Goal: Task Accomplishment & Management: Use online tool/utility

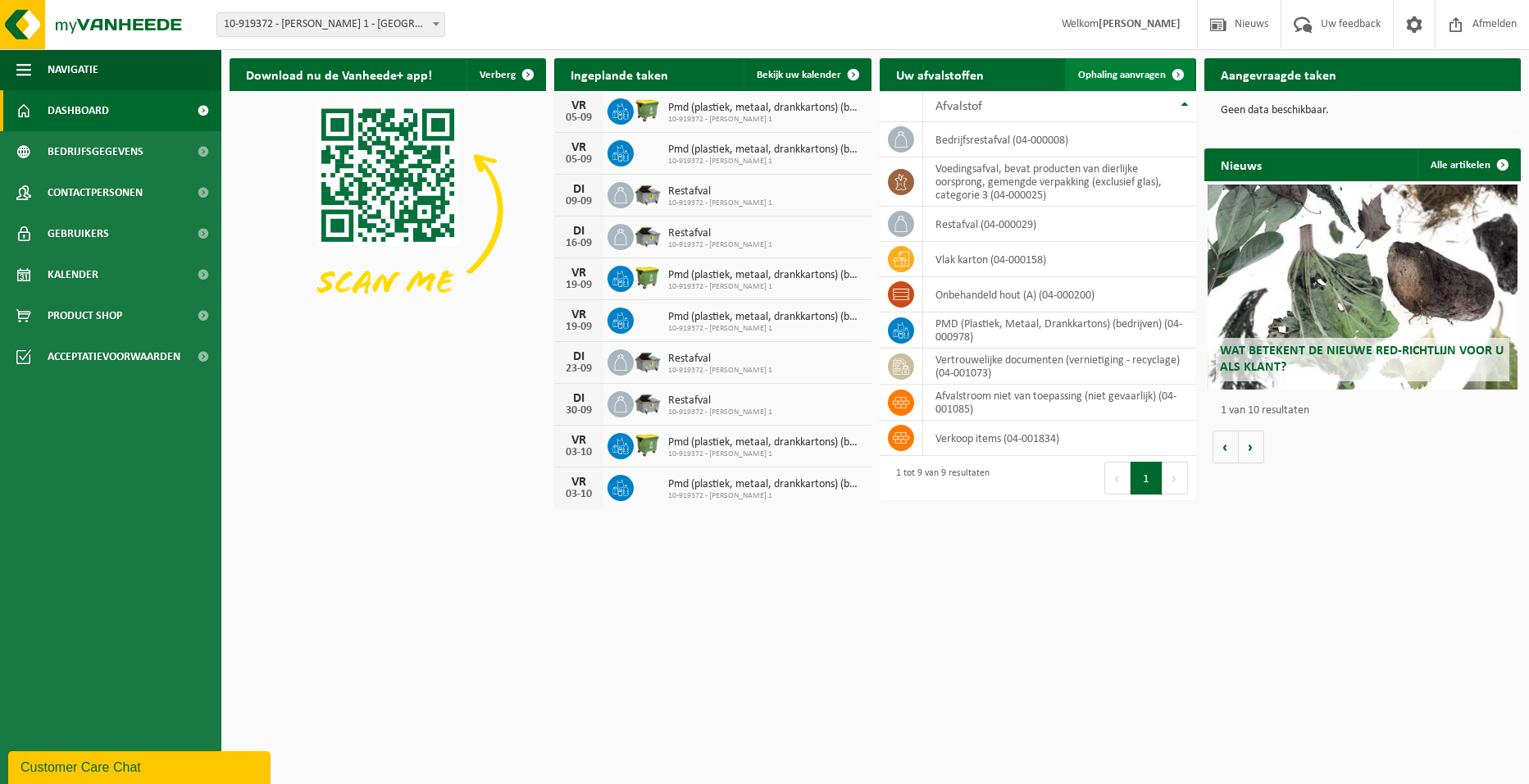
click at [1105, 73] on span "Ophaling aanvragen" at bounding box center [1122, 75] width 88 height 11
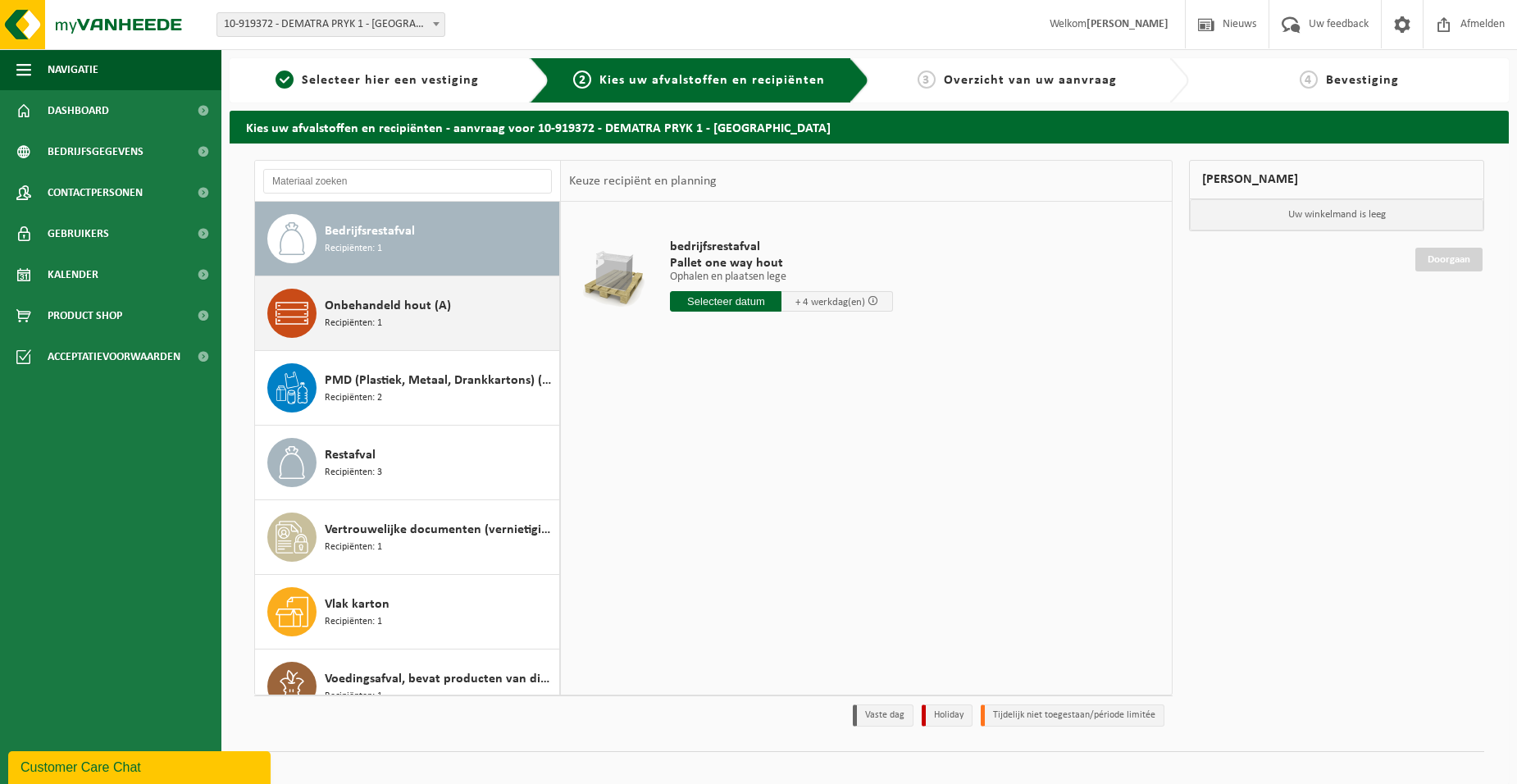
click at [401, 325] on div "Onbehandeld hout (A) Recipiënten: 1" at bounding box center [439, 313] width 230 height 49
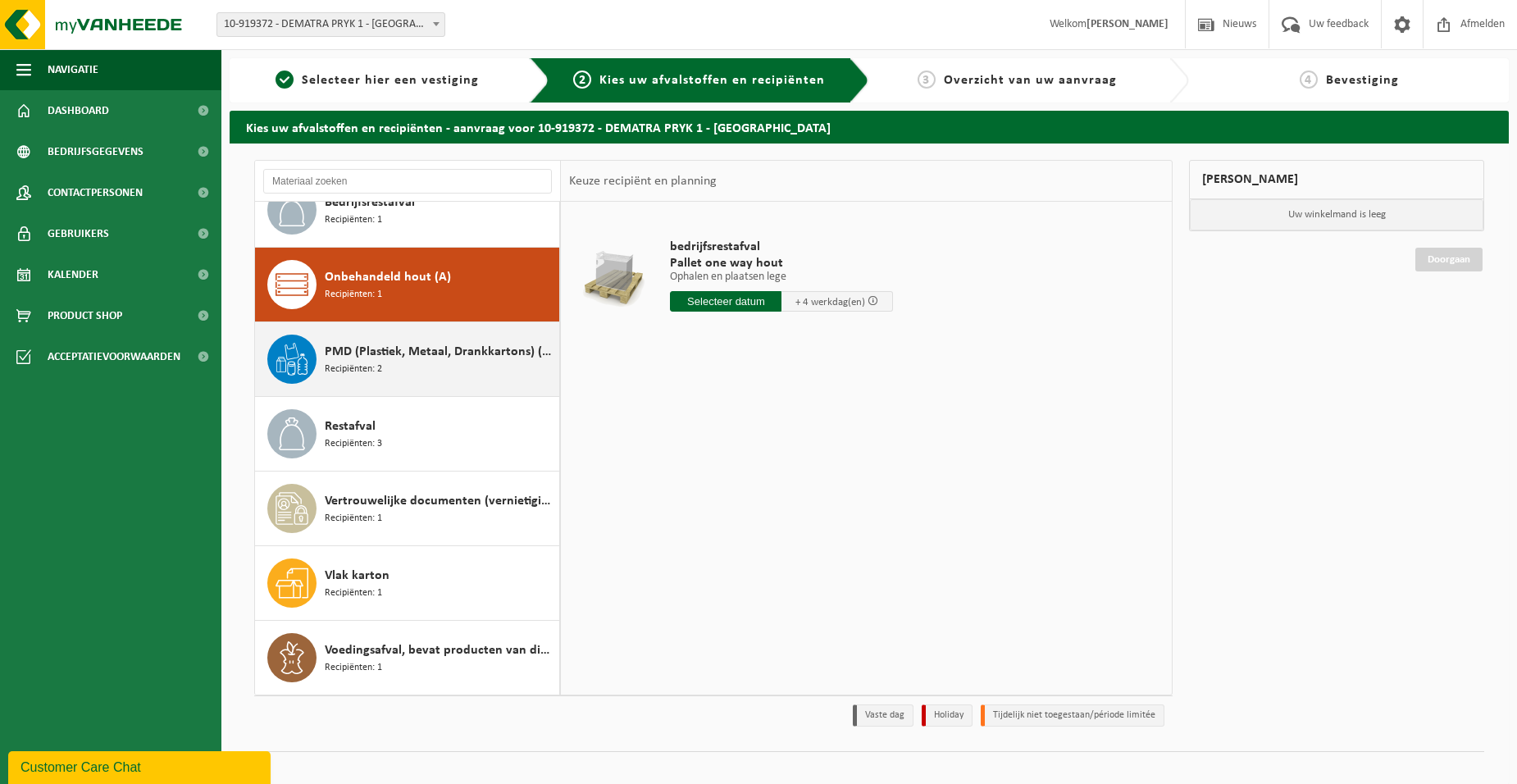
scroll to position [29, 0]
click at [404, 356] on span "PMD (Plastiek, Metaal, Drankkartons) (bedrijven)" at bounding box center [439, 352] width 230 height 20
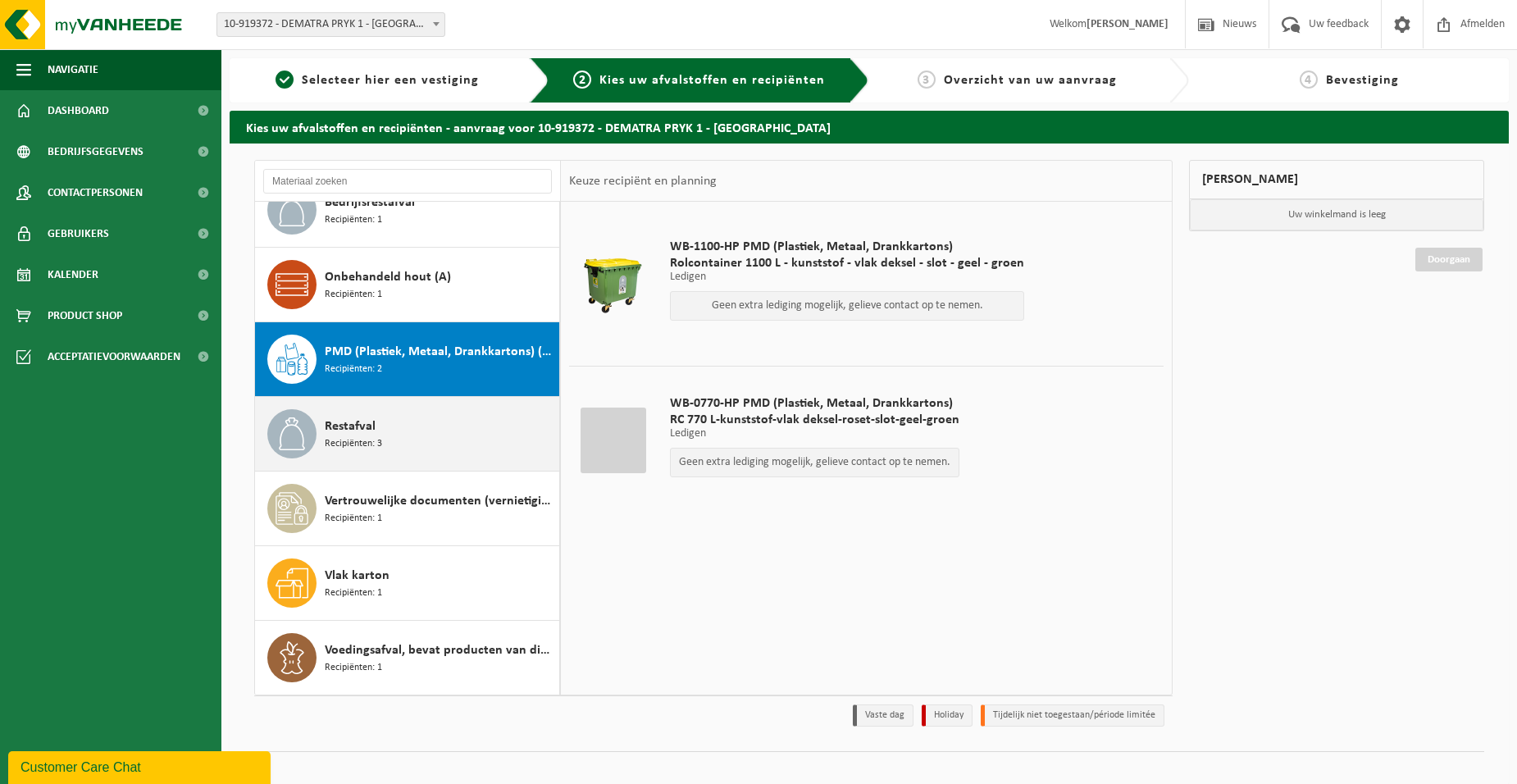
click at [409, 433] on div "Restafval Recipiënten: 3" at bounding box center [439, 434] width 230 height 49
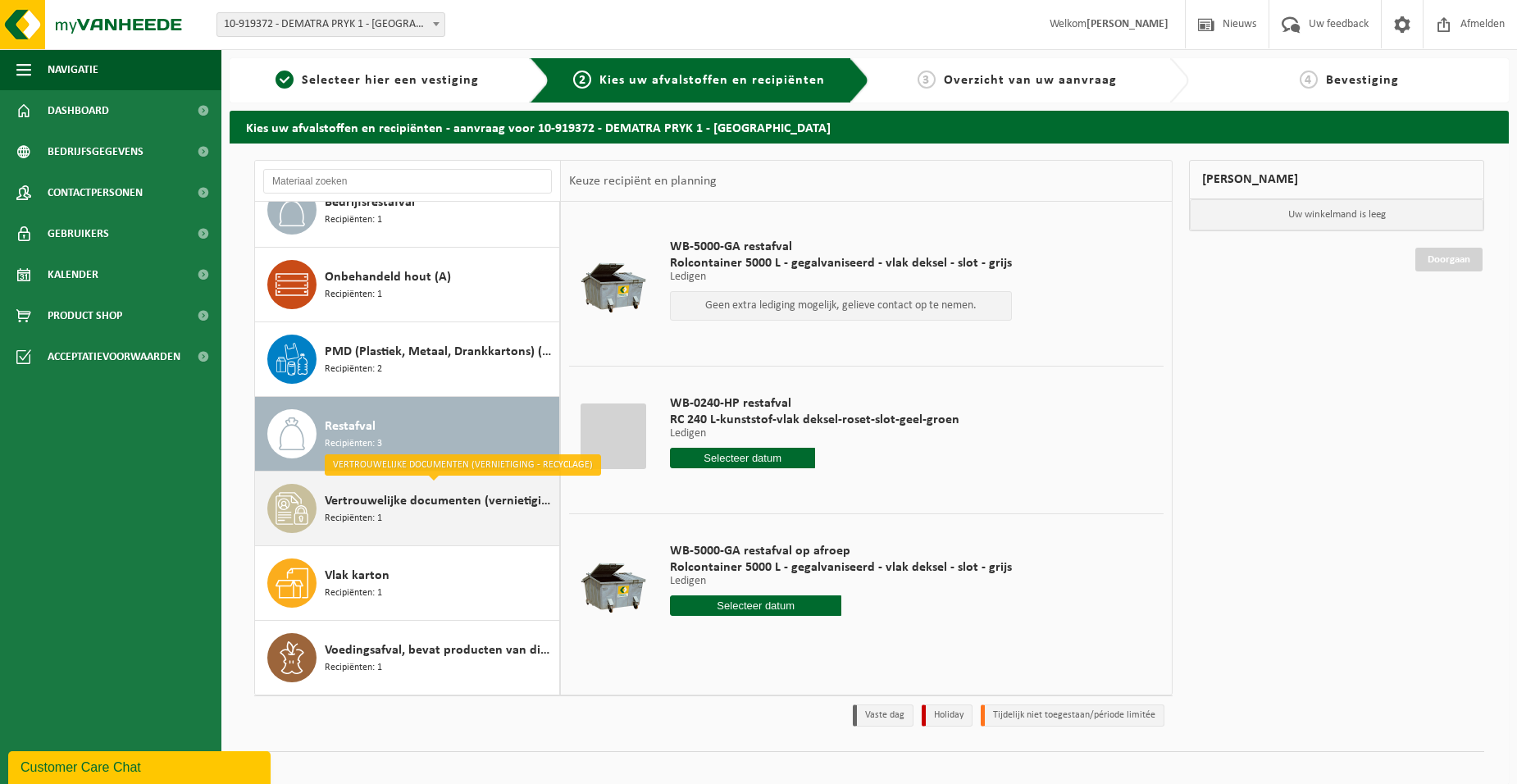
click at [420, 512] on div "Vertrouwelijke documenten (vernietiging - recyclage) Recipiënten: 1" at bounding box center [439, 508] width 230 height 49
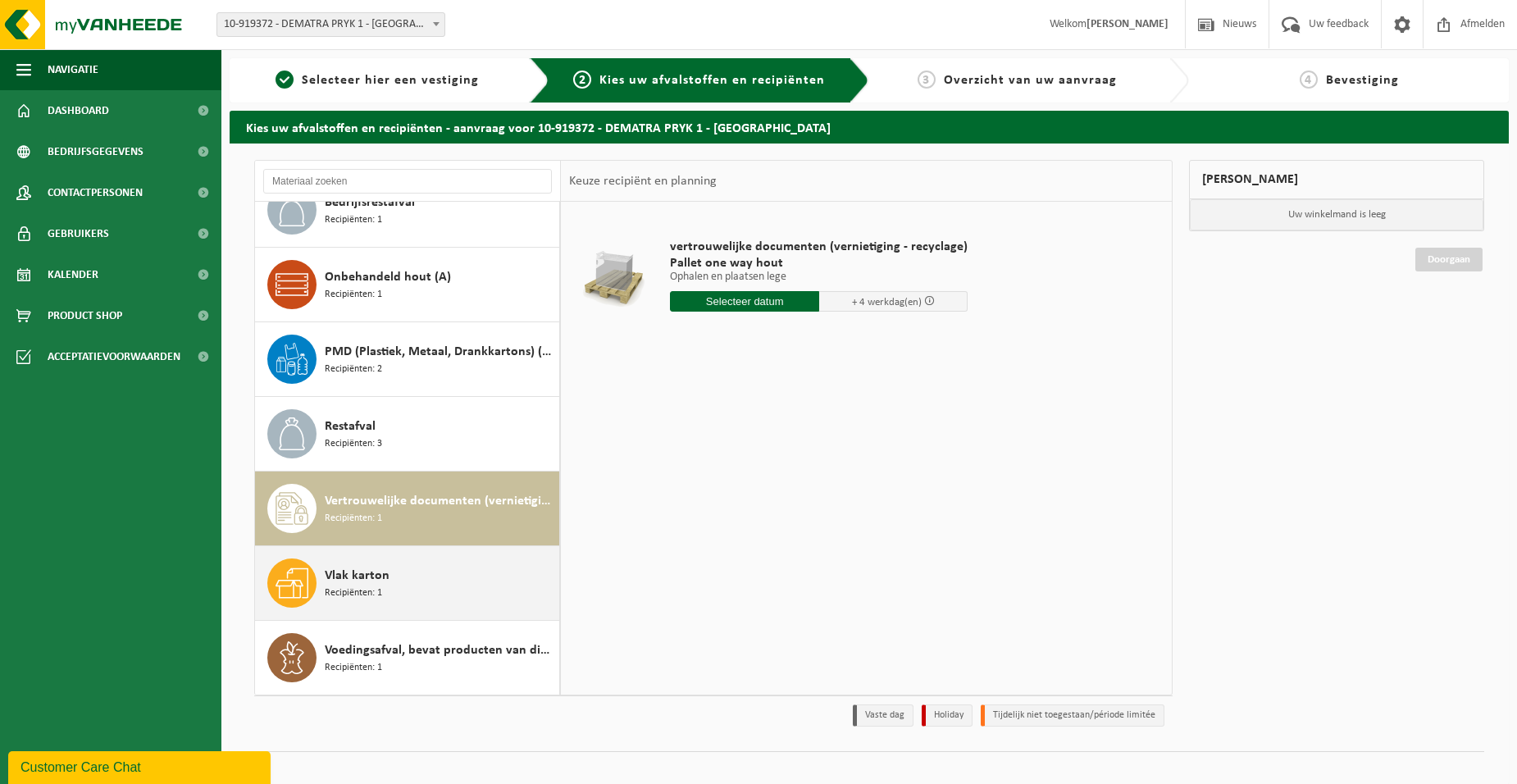
click at [424, 573] on div "Vlak karton Recipiënten: 1" at bounding box center [439, 582] width 230 height 49
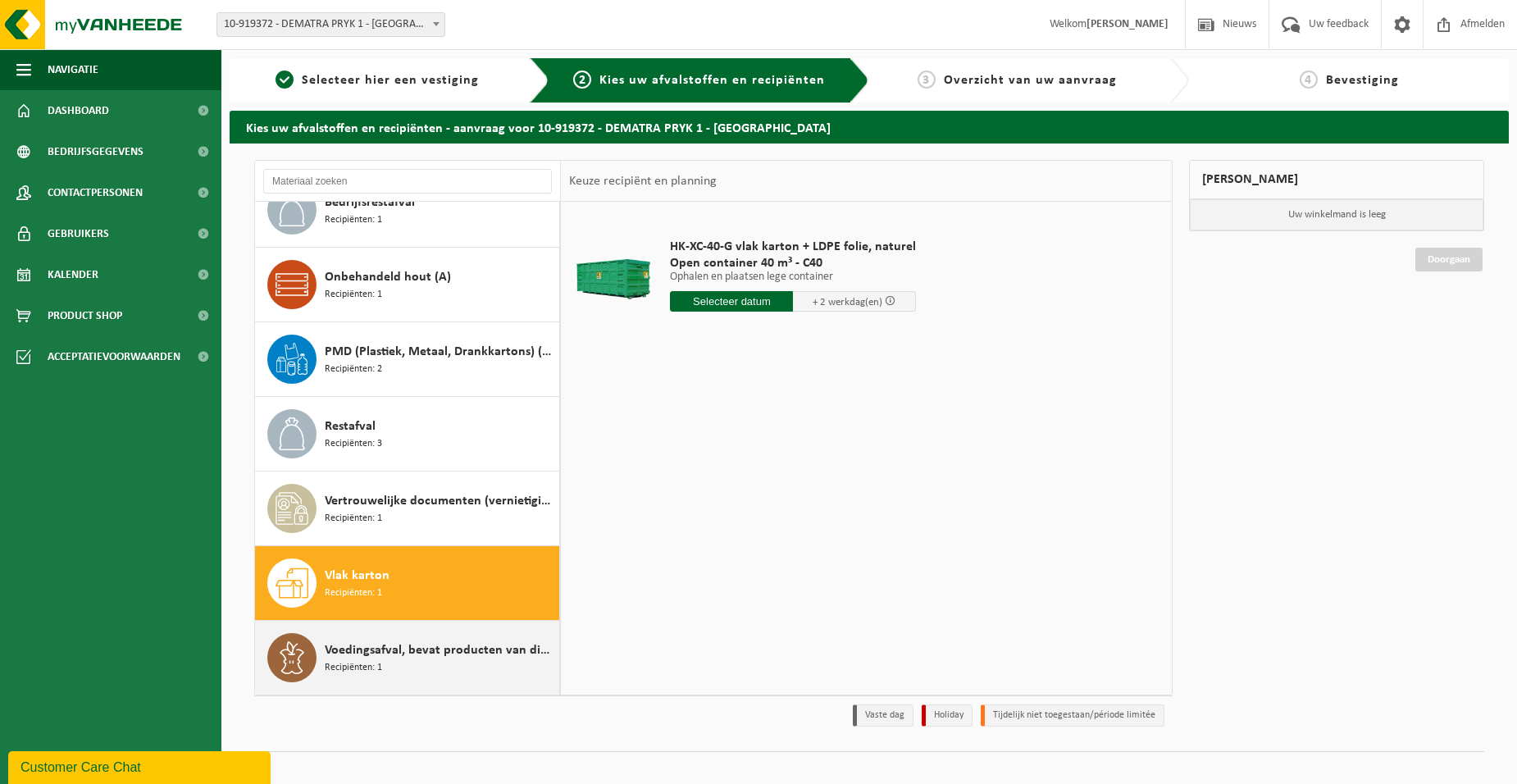
click at [445, 645] on span "Voedingsafval, bevat producten van dierlijke oorsprong, gemengde verpakking (ex…" at bounding box center [439, 650] width 230 height 20
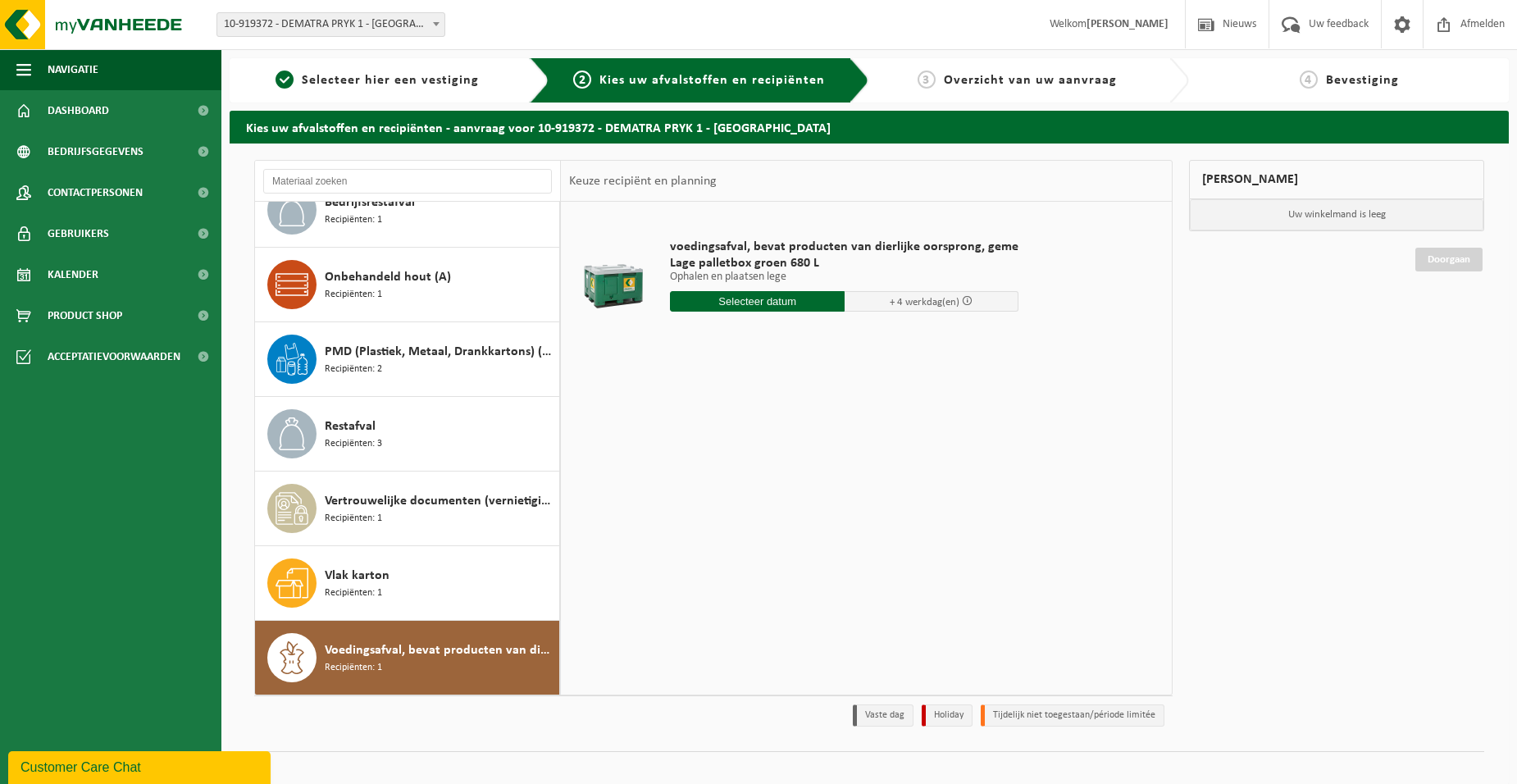
click at [752, 298] on input "text" at bounding box center [756, 301] width 175 height 21
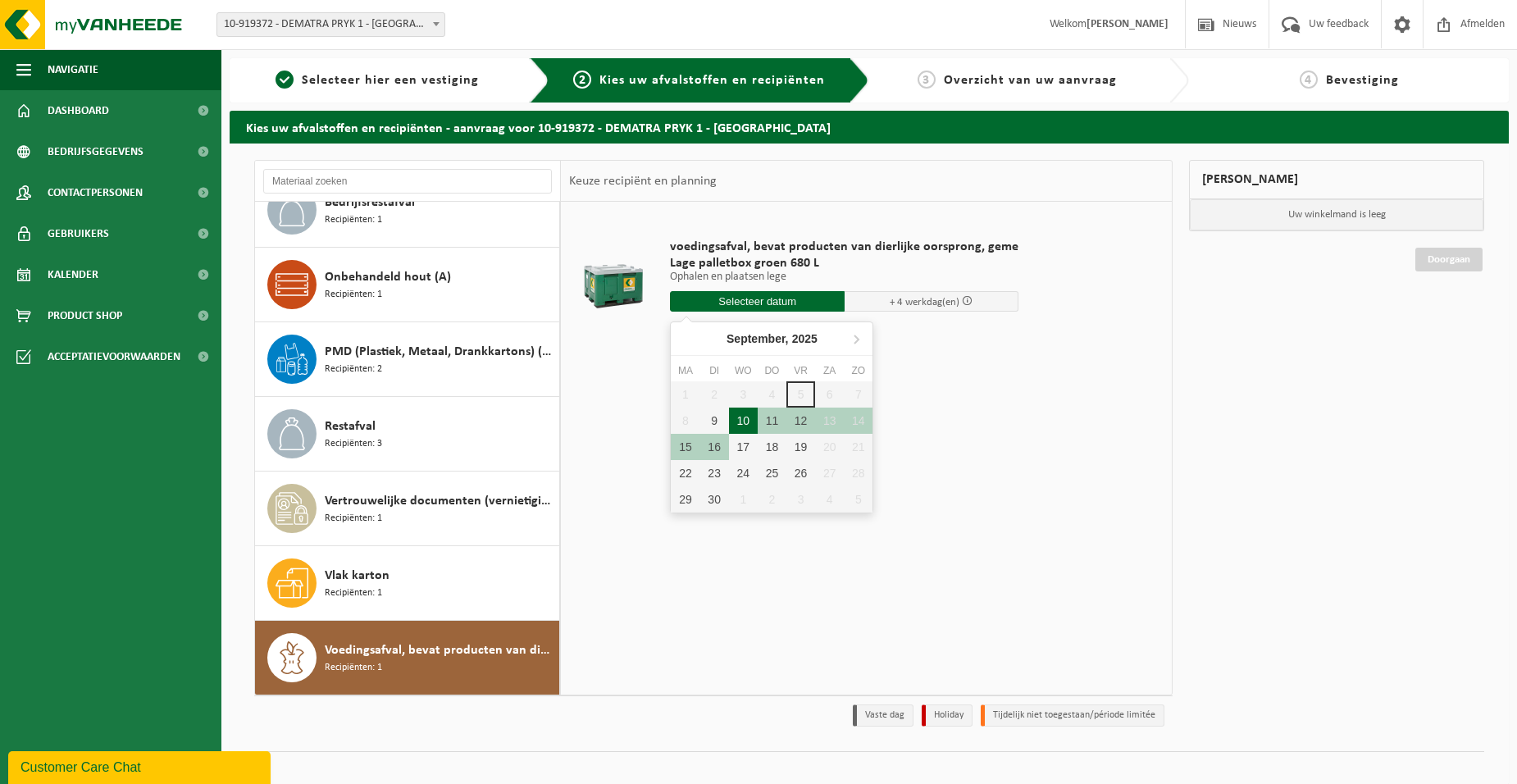
click at [745, 418] on div "10" at bounding box center [743, 420] width 29 height 26
type input "Van 2025-09-10"
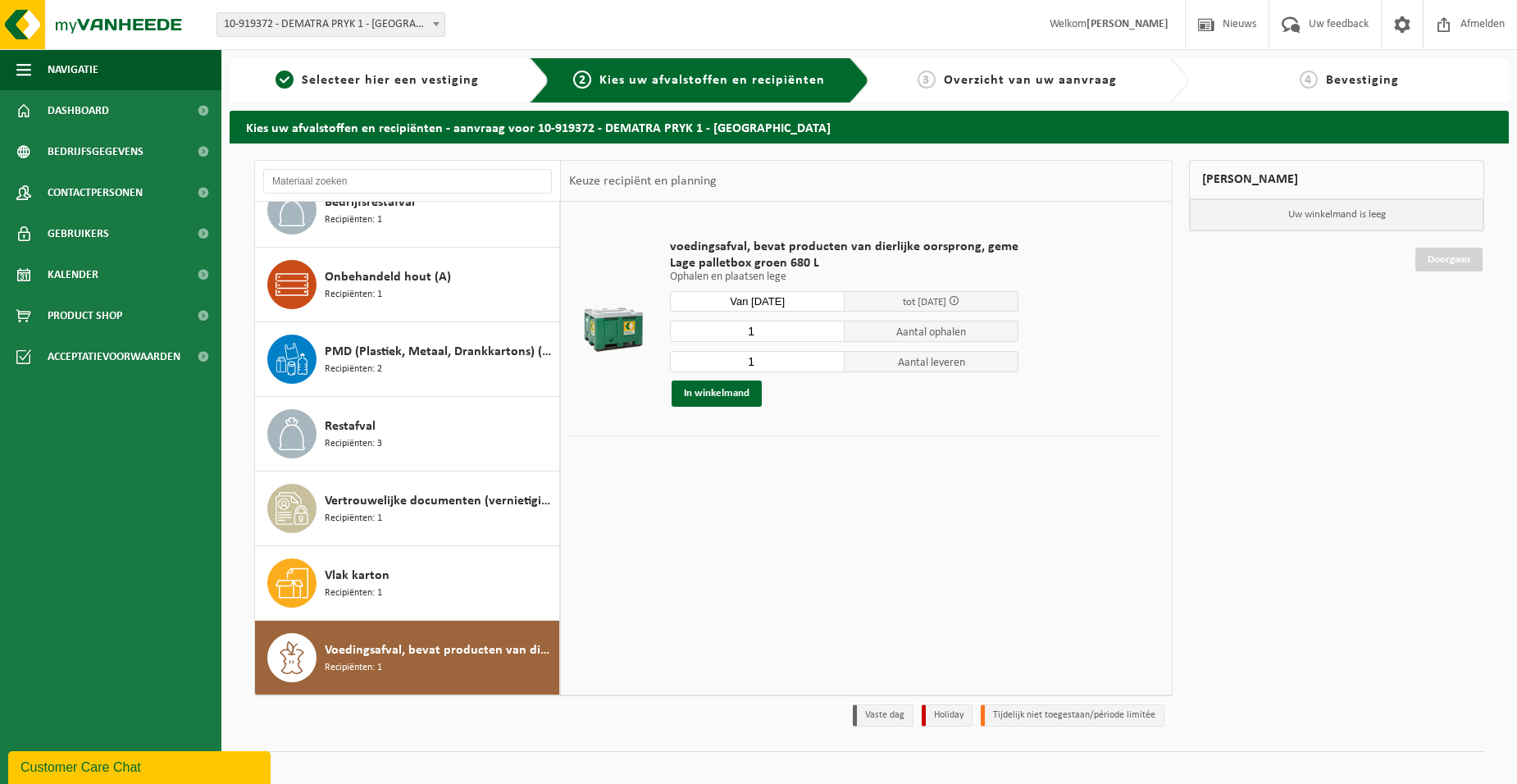
click at [762, 332] on input "1" at bounding box center [756, 332] width 175 height 22
click at [827, 331] on input "2" at bounding box center [756, 332] width 175 height 22
type input "3"
click at [827, 331] on input "3" at bounding box center [756, 332] width 175 height 22
click at [829, 351] on input "1" at bounding box center [756, 362] width 175 height 22
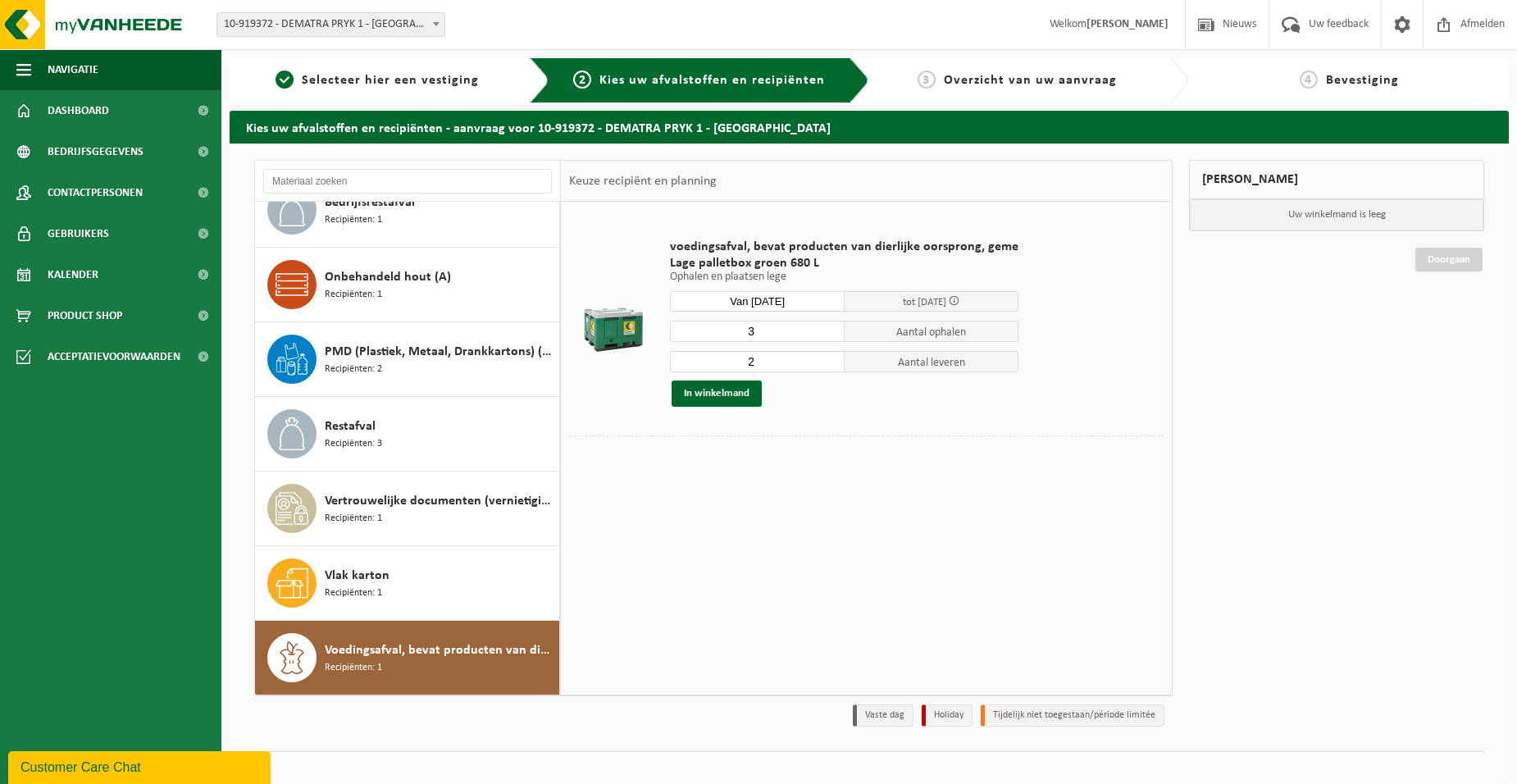
click at [827, 356] on input "2" at bounding box center [756, 362] width 175 height 22
type input "3"
click at [827, 356] on input "3" at bounding box center [756, 362] width 175 height 22
click at [728, 385] on button "In winkelmand" at bounding box center [716, 393] width 91 height 26
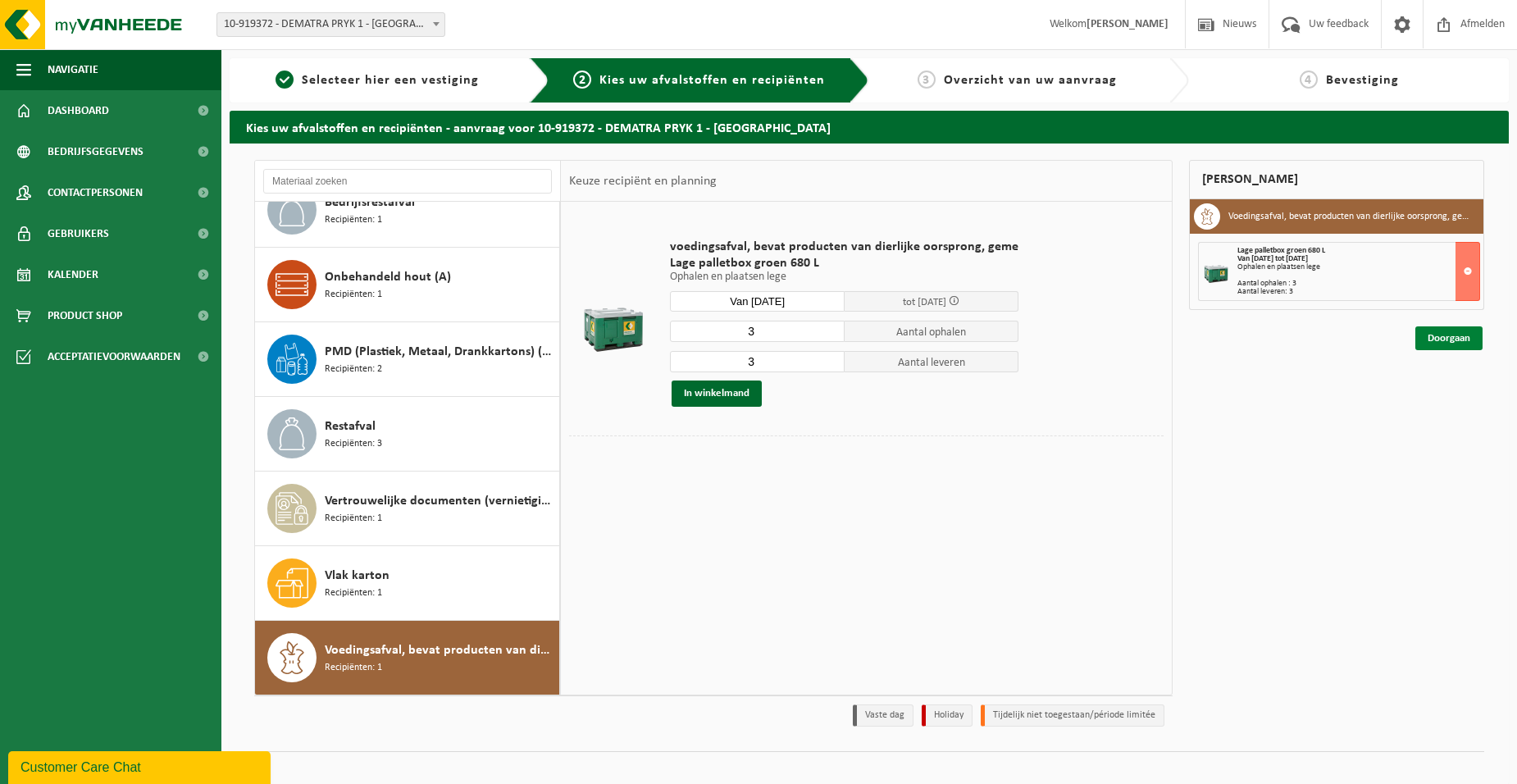
click at [1461, 340] on link "Doorgaan" at bounding box center [1448, 338] width 67 height 24
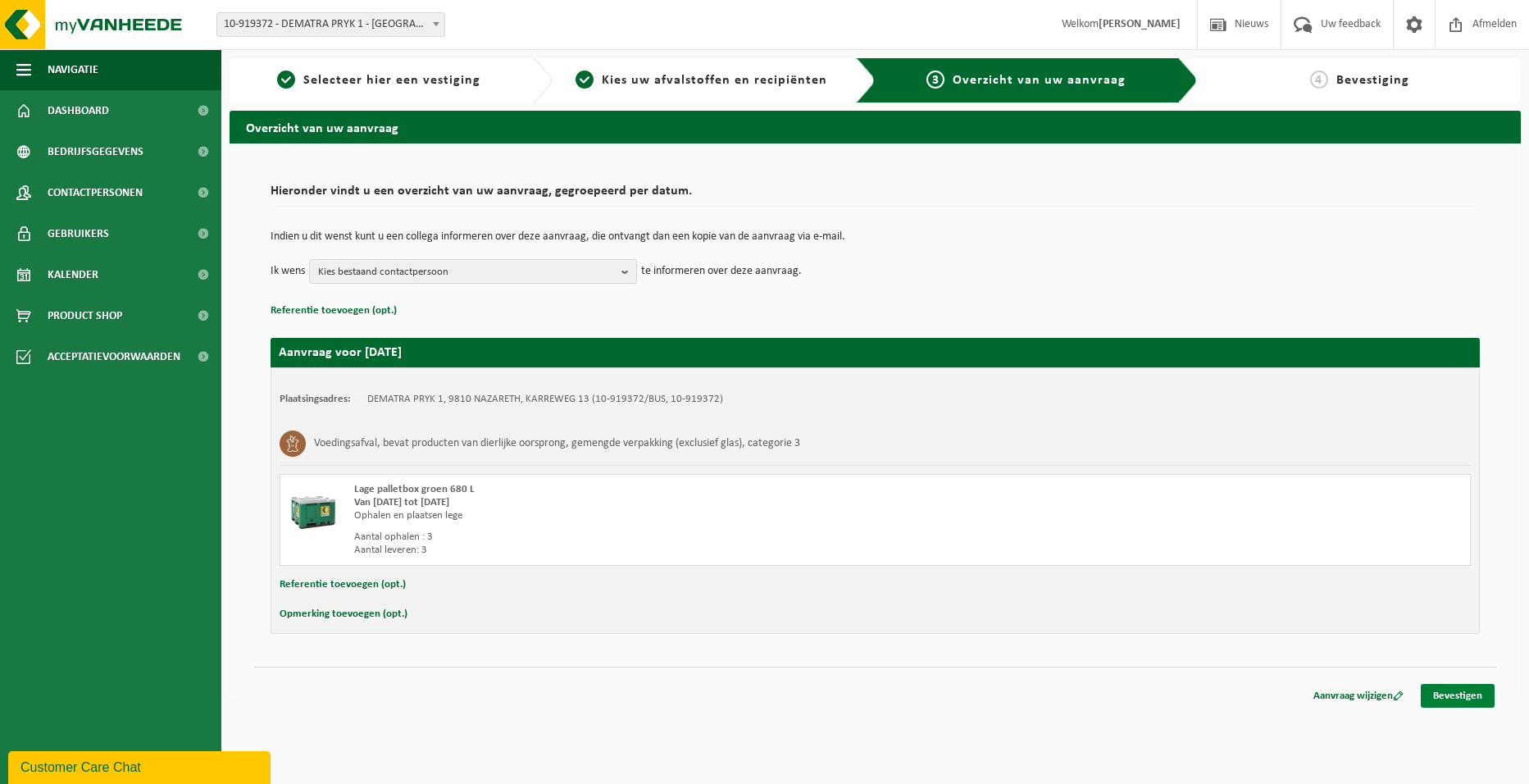
click at [1451, 694] on link "Bevestigen" at bounding box center [1457, 695] width 73 height 24
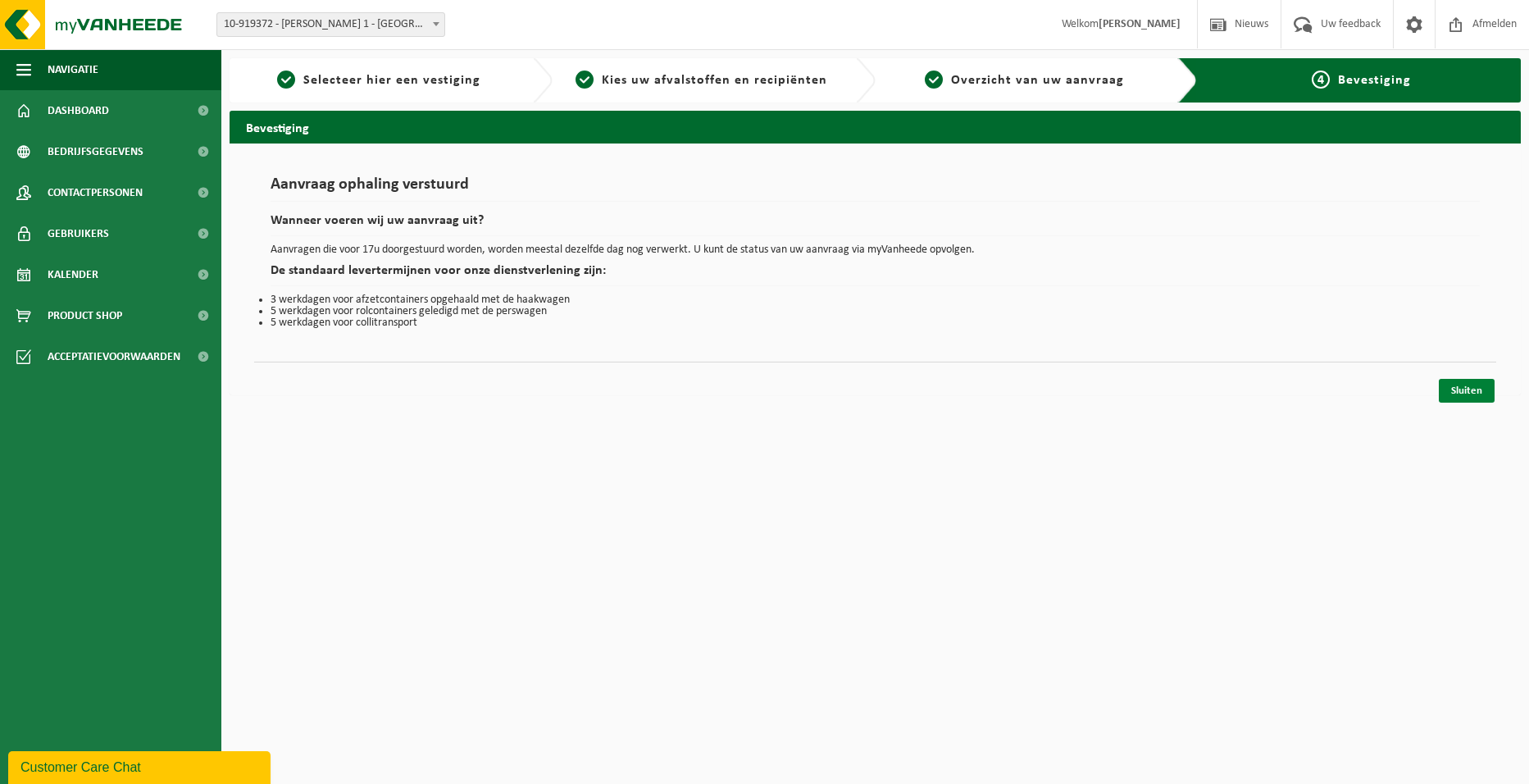
click at [1470, 391] on link "Sluiten" at bounding box center [1467, 391] width 56 height 24
